Goal: Subscribe to service/newsletter

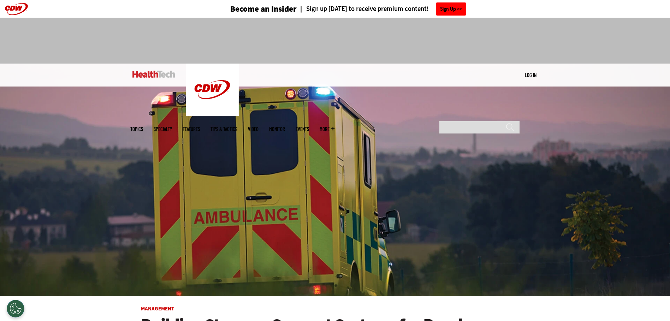
click at [447, 8] on link "Sign Up" at bounding box center [451, 8] width 30 height 13
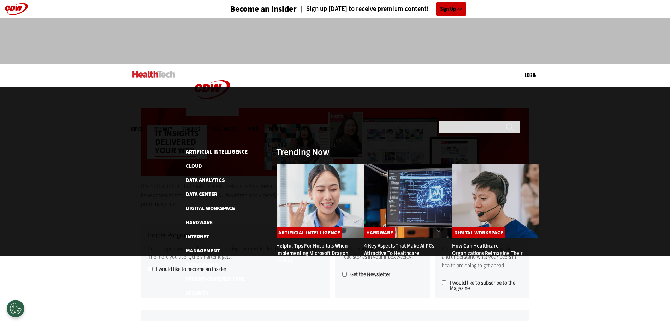
click at [143, 127] on span "Topics" at bounding box center [136, 129] width 13 height 5
click at [335, 127] on span "More" at bounding box center [327, 129] width 15 height 5
